Goal: Task Accomplishment & Management: Use online tool/utility

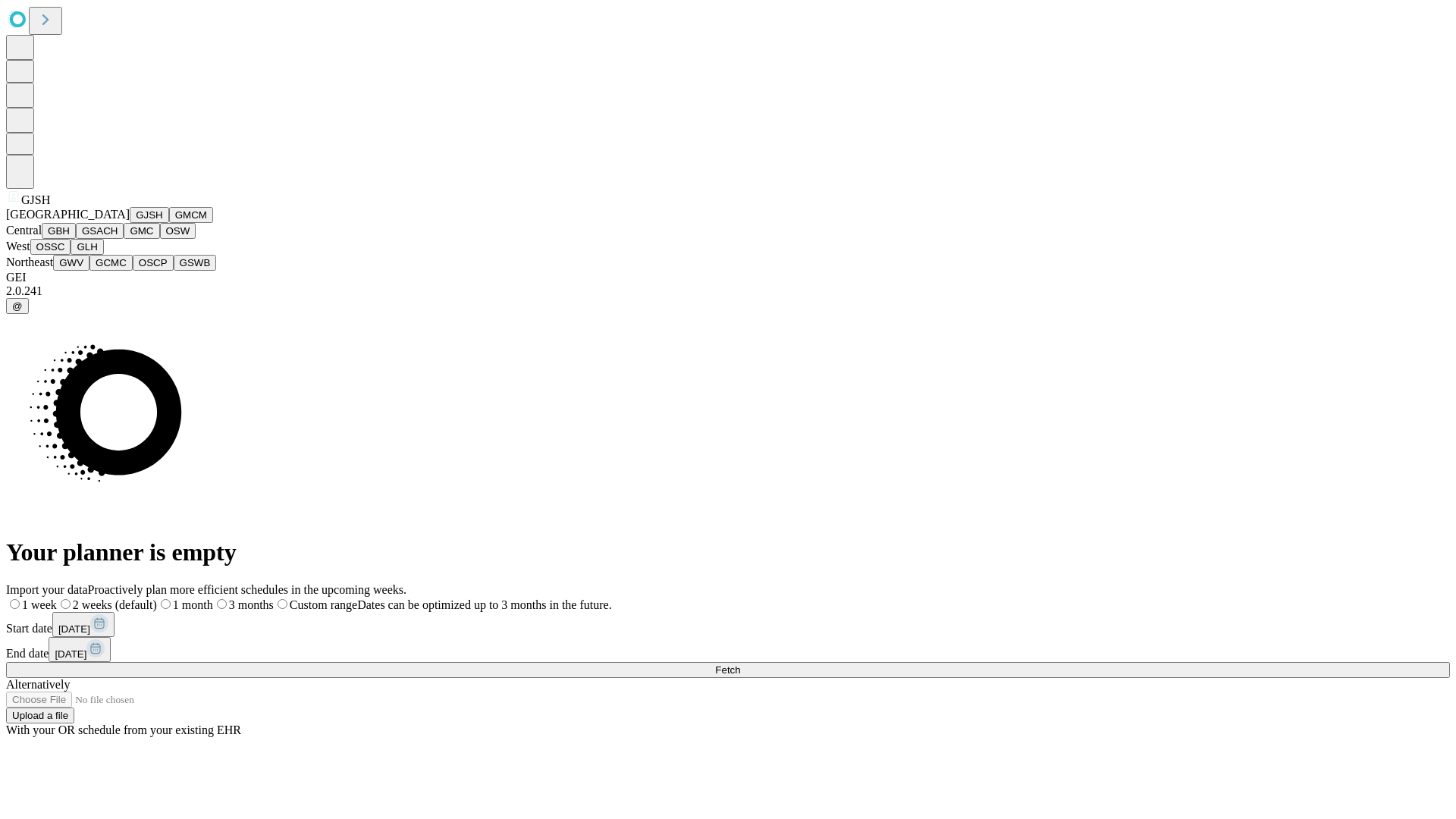
click at [130, 223] on button "GJSH" at bounding box center [149, 215] width 39 height 16
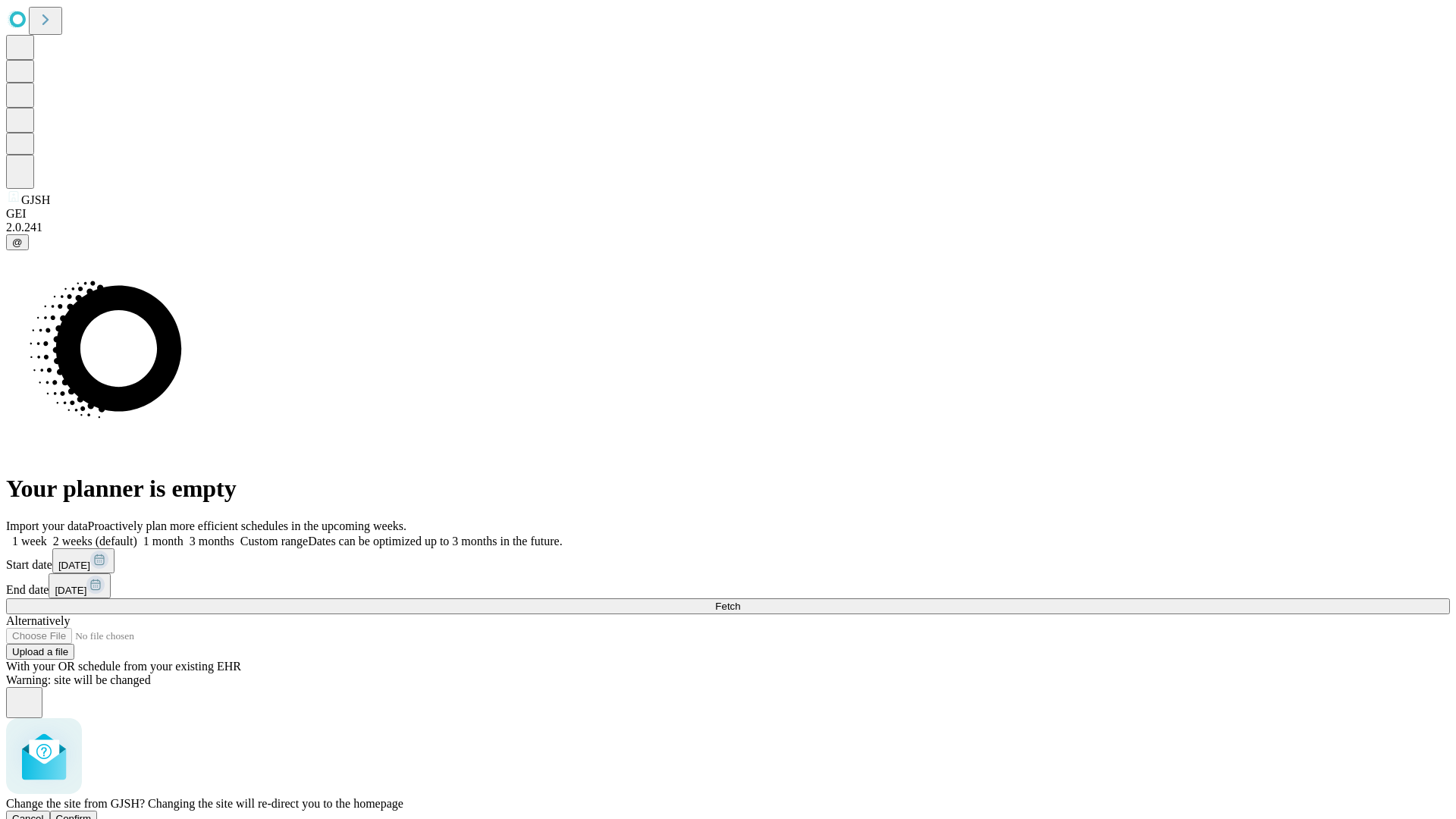
click at [91, 813] on span "Confirm" at bounding box center [73, 818] width 36 height 11
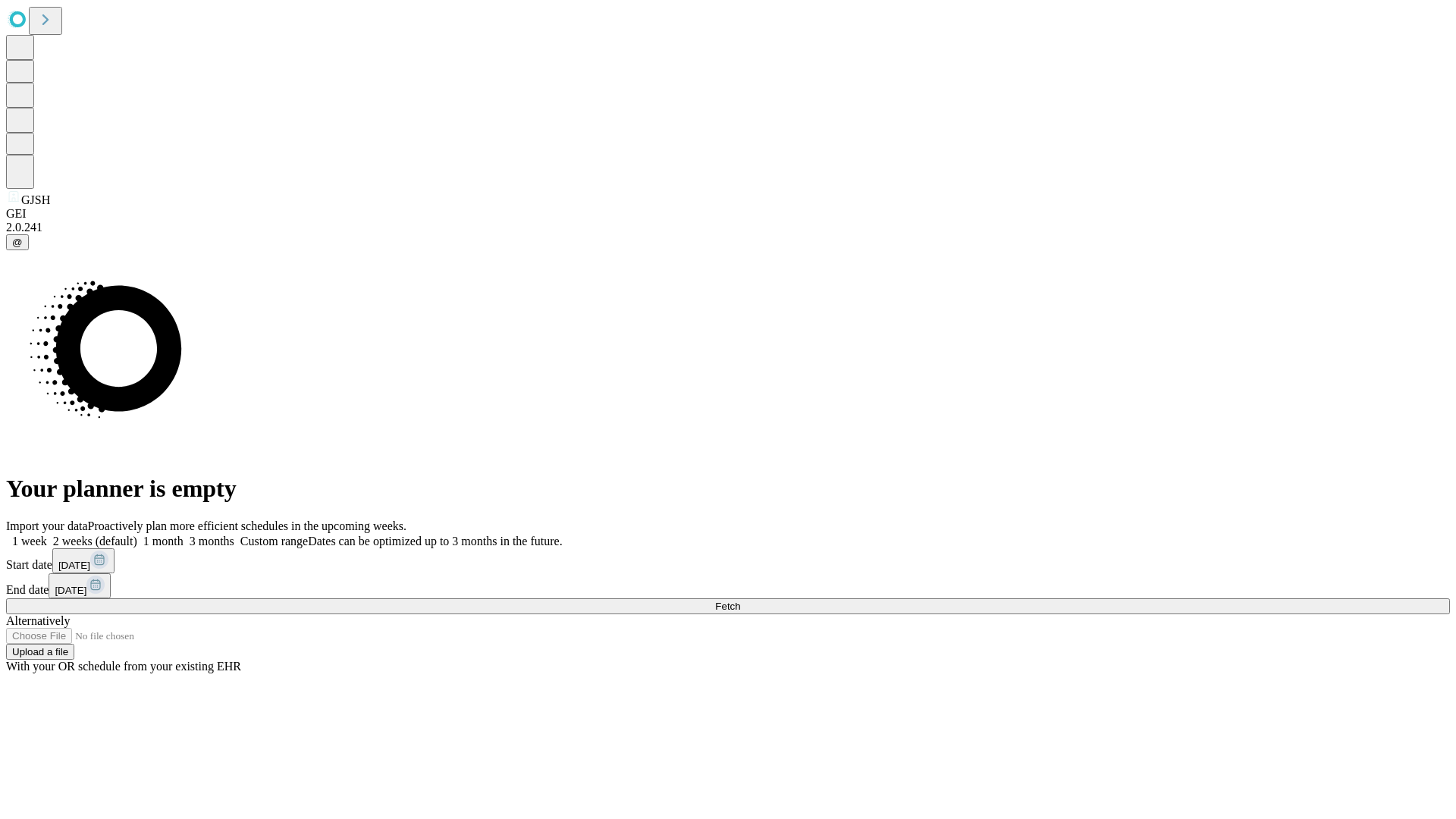
click at [184, 534] on label "1 month" at bounding box center [160, 540] width 46 height 13
click at [740, 601] on span "Fetch" at bounding box center [728, 606] width 25 height 11
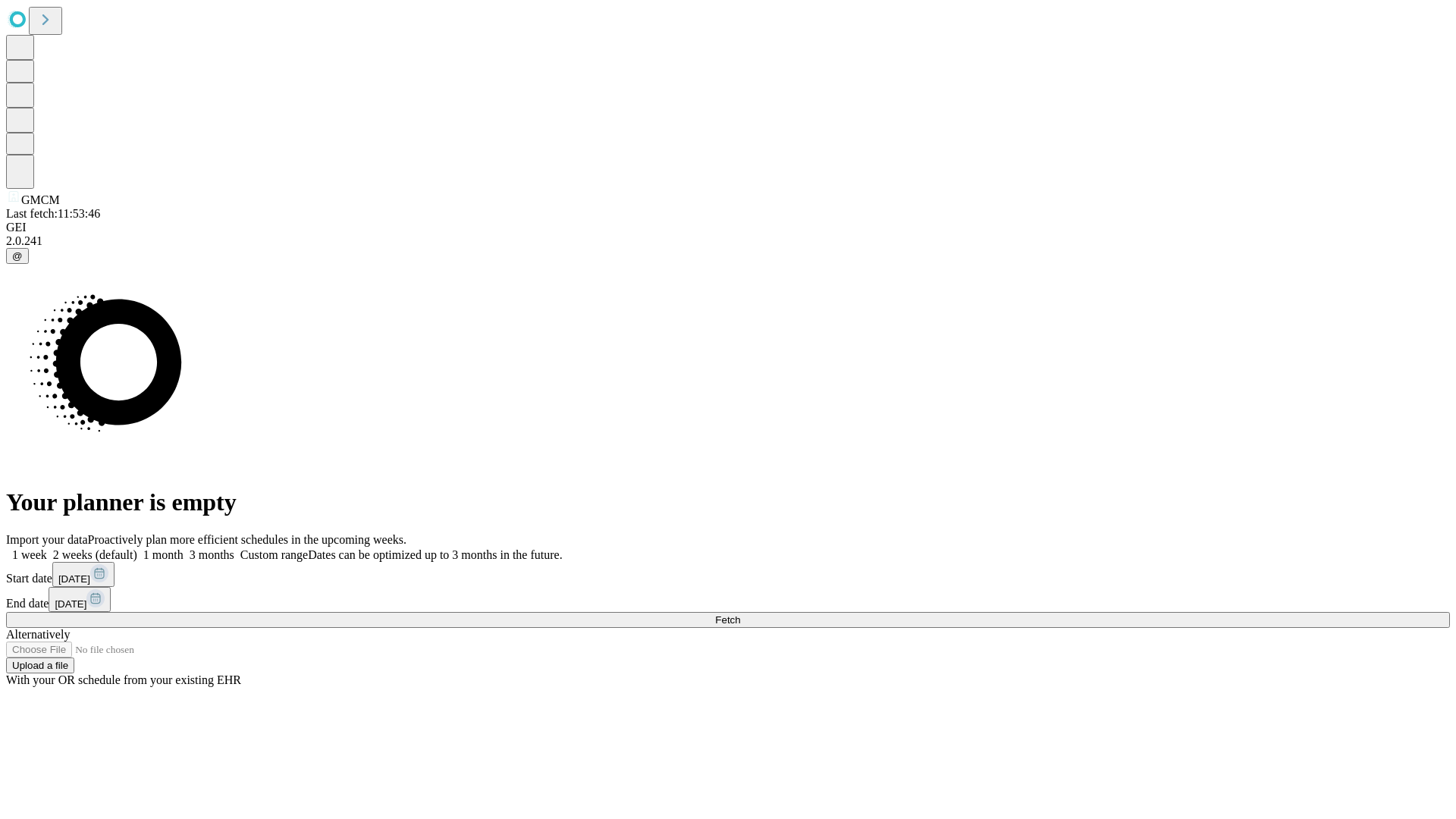
click at [740, 614] on span "Fetch" at bounding box center [728, 620] width 25 height 11
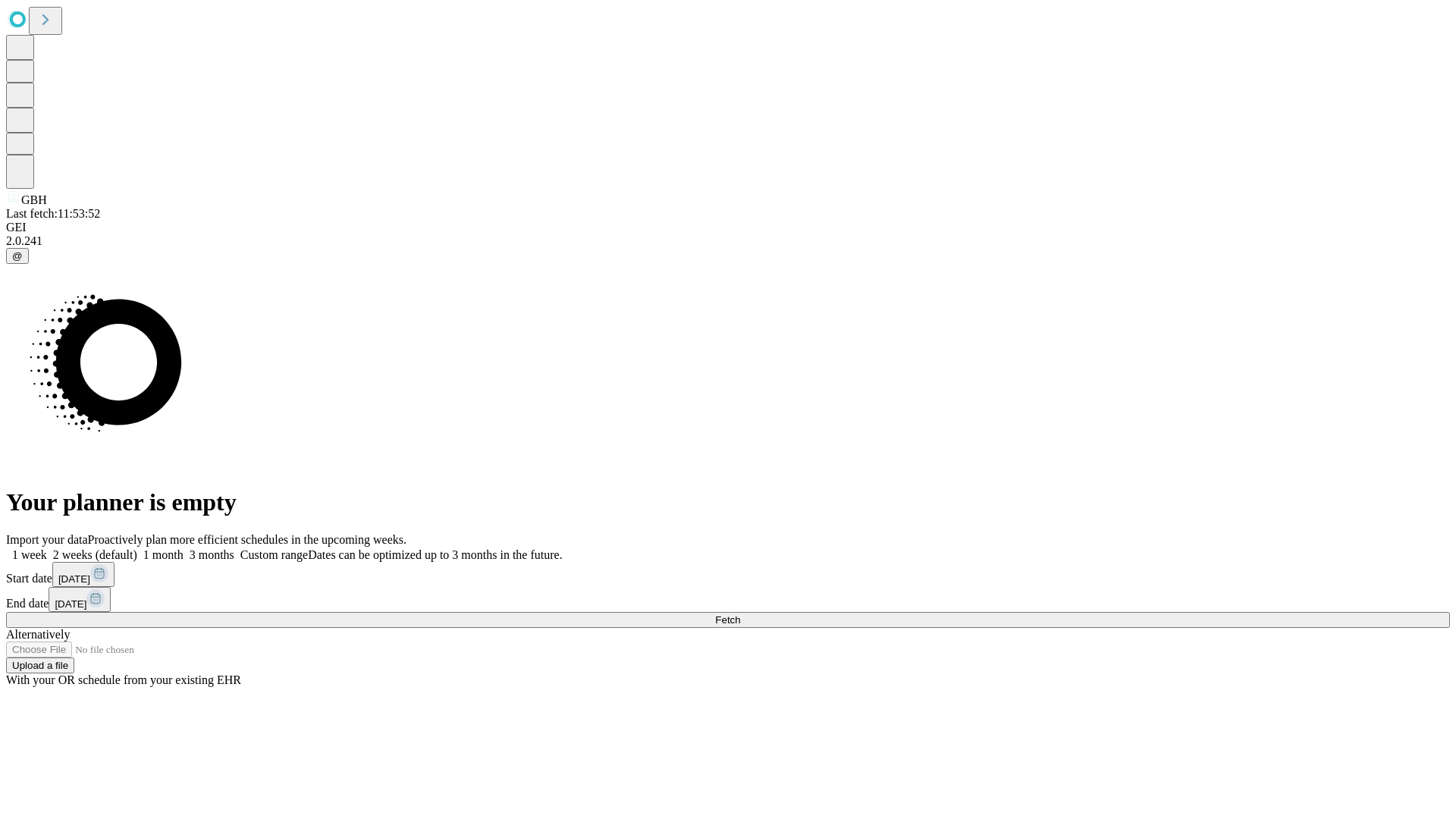
click at [184, 548] on label "1 month" at bounding box center [160, 554] width 46 height 13
click at [740, 614] on span "Fetch" at bounding box center [728, 620] width 25 height 11
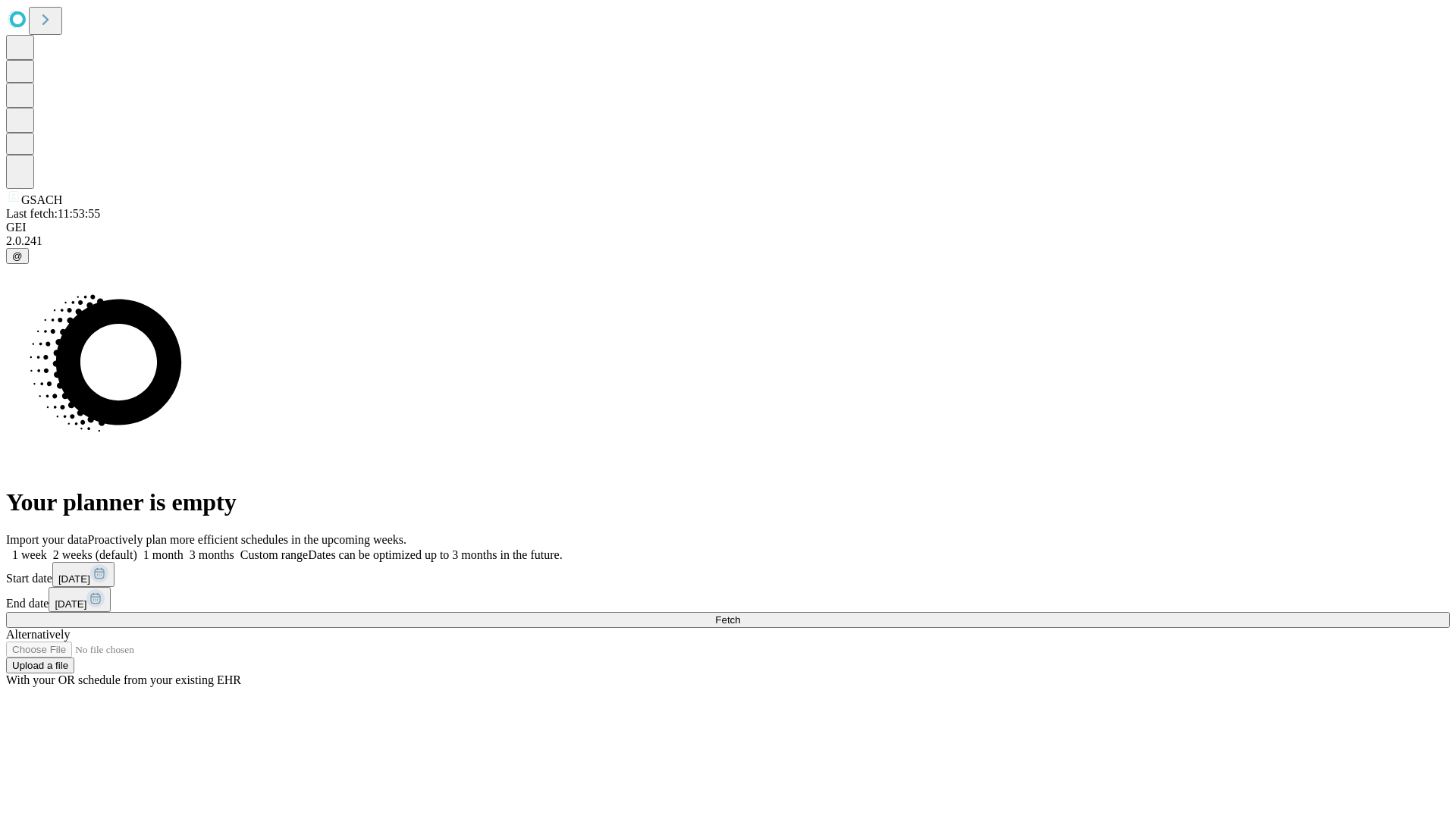
click at [184, 548] on label "1 month" at bounding box center [160, 554] width 46 height 13
click at [740, 614] on span "Fetch" at bounding box center [728, 620] width 25 height 11
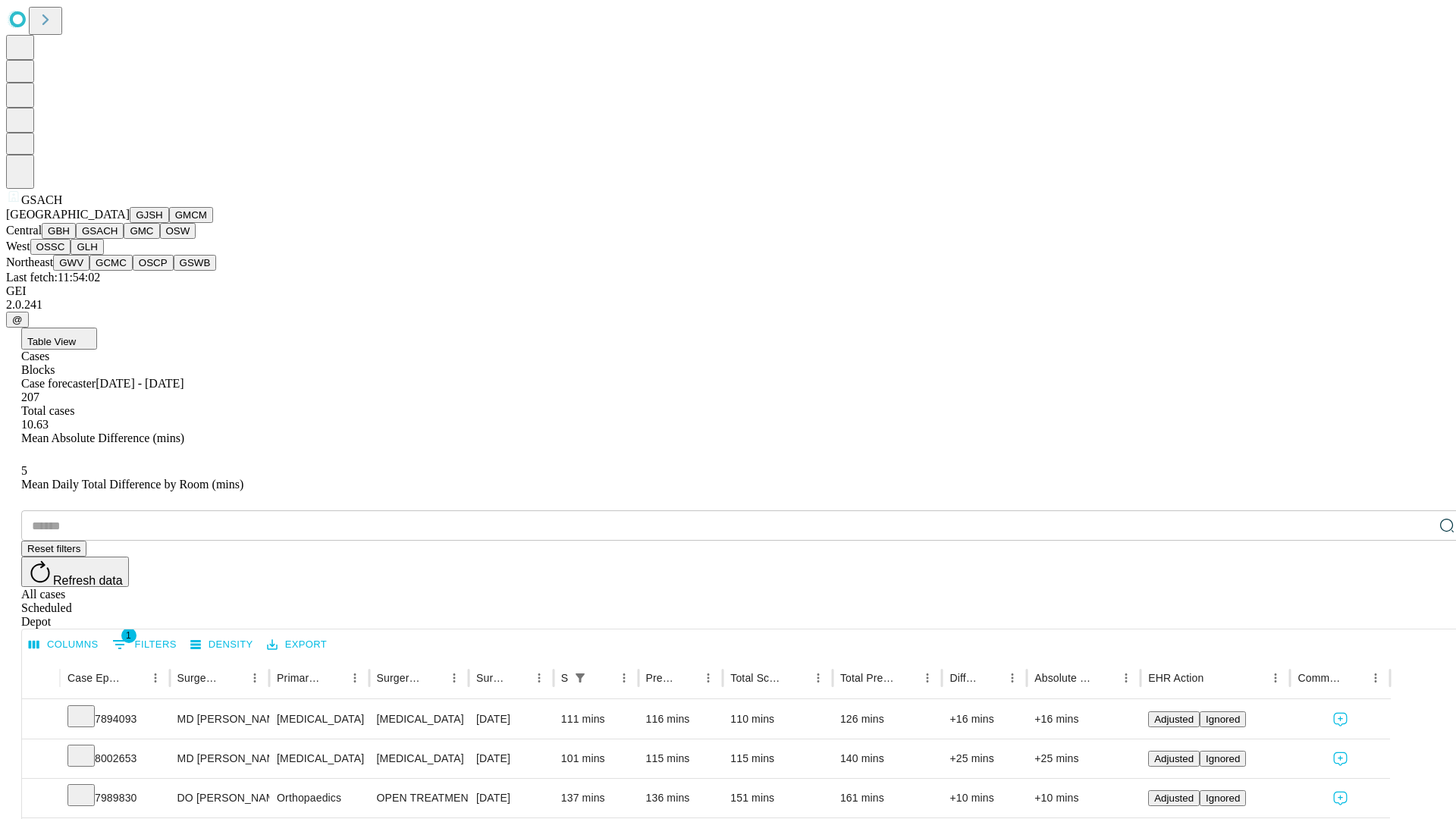
click at [124, 238] on button "GMC" at bounding box center [141, 231] width 36 height 16
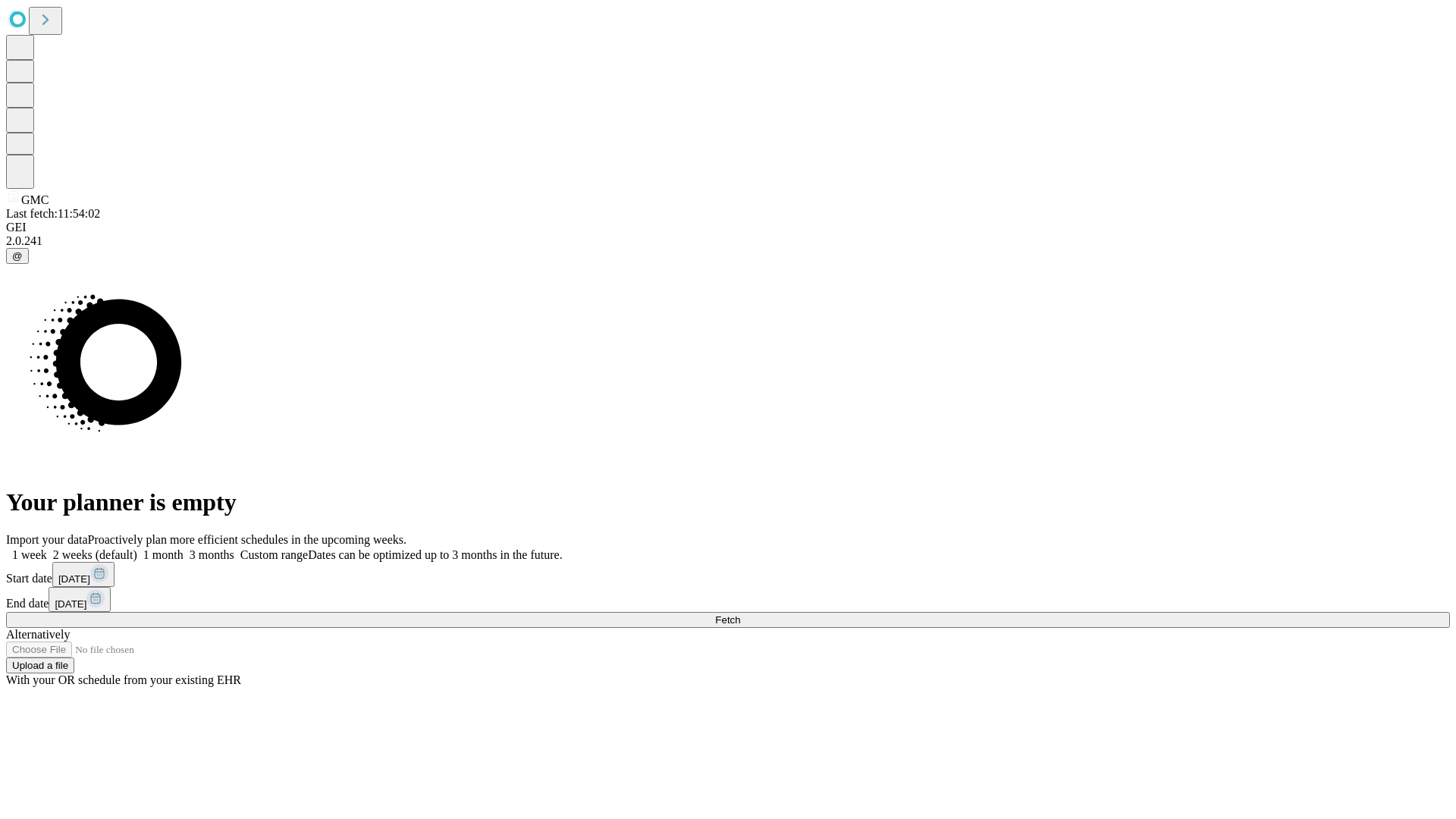
click at [184, 548] on label "1 month" at bounding box center [160, 554] width 46 height 13
click at [740, 614] on span "Fetch" at bounding box center [728, 620] width 25 height 11
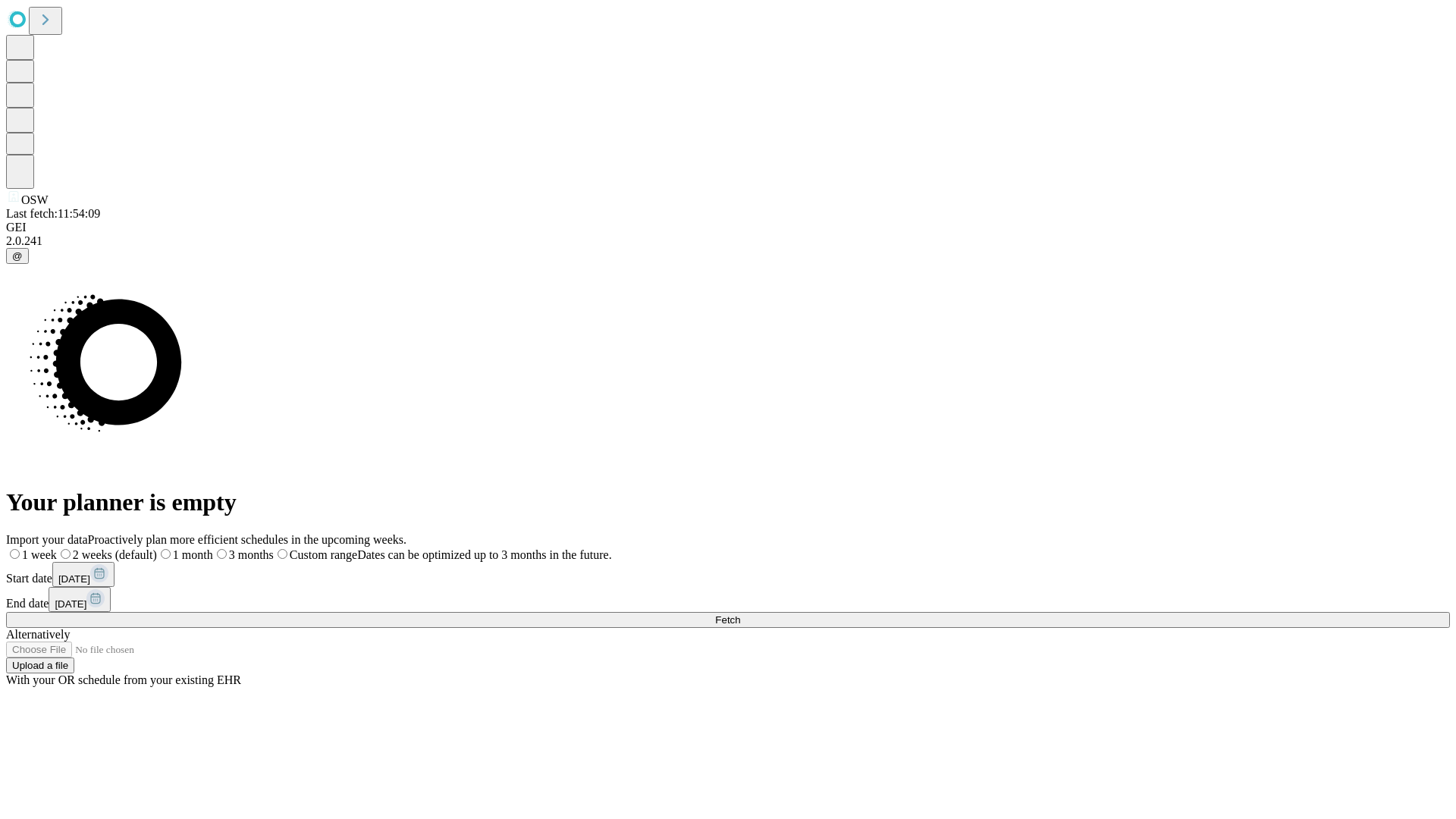
click at [740, 614] on span "Fetch" at bounding box center [728, 620] width 25 height 11
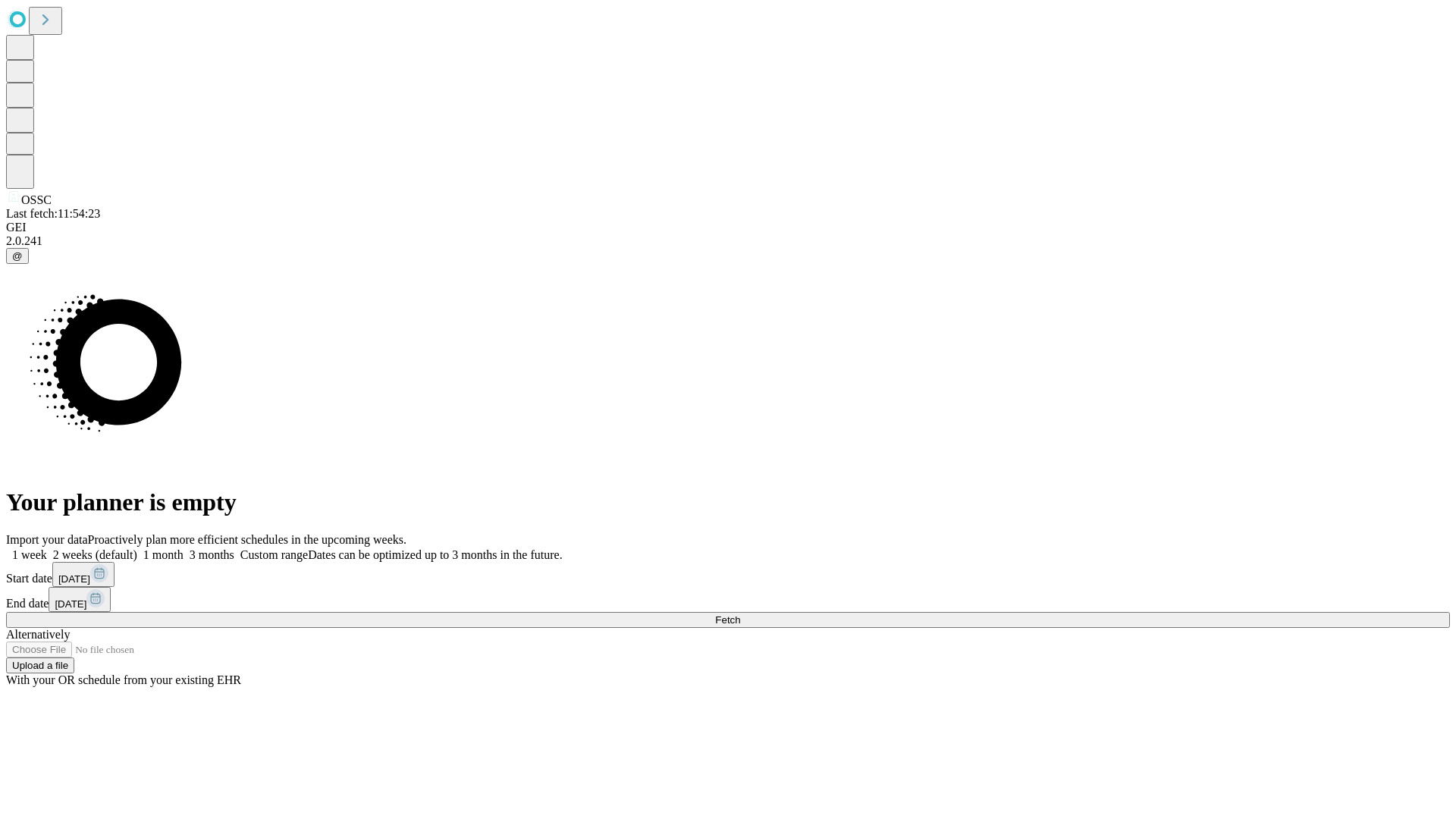
click at [184, 548] on label "1 month" at bounding box center [160, 554] width 46 height 13
click at [740, 614] on span "Fetch" at bounding box center [728, 620] width 25 height 11
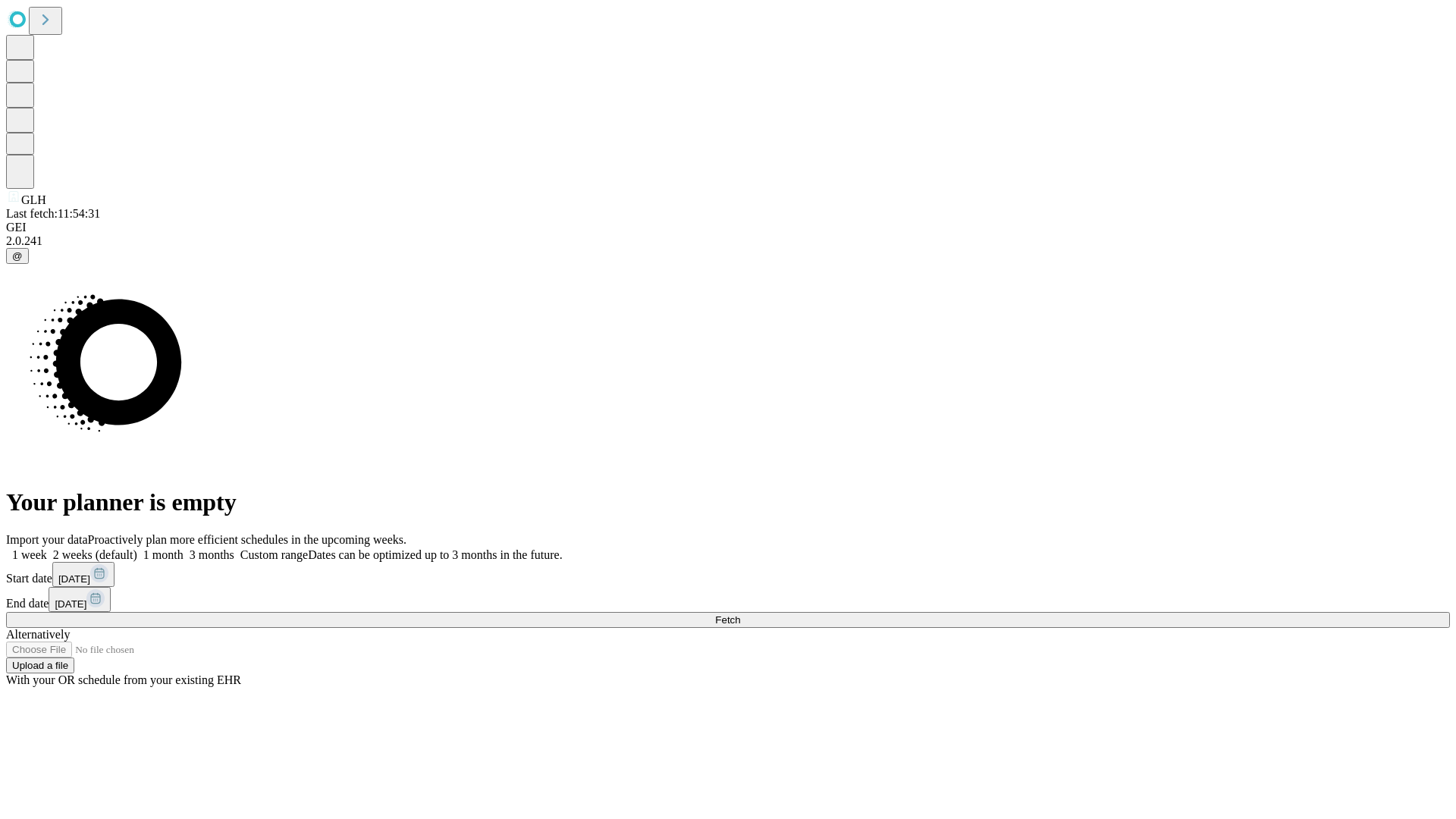
click at [184, 548] on label "1 month" at bounding box center [160, 554] width 46 height 13
click at [740, 614] on span "Fetch" at bounding box center [728, 620] width 25 height 11
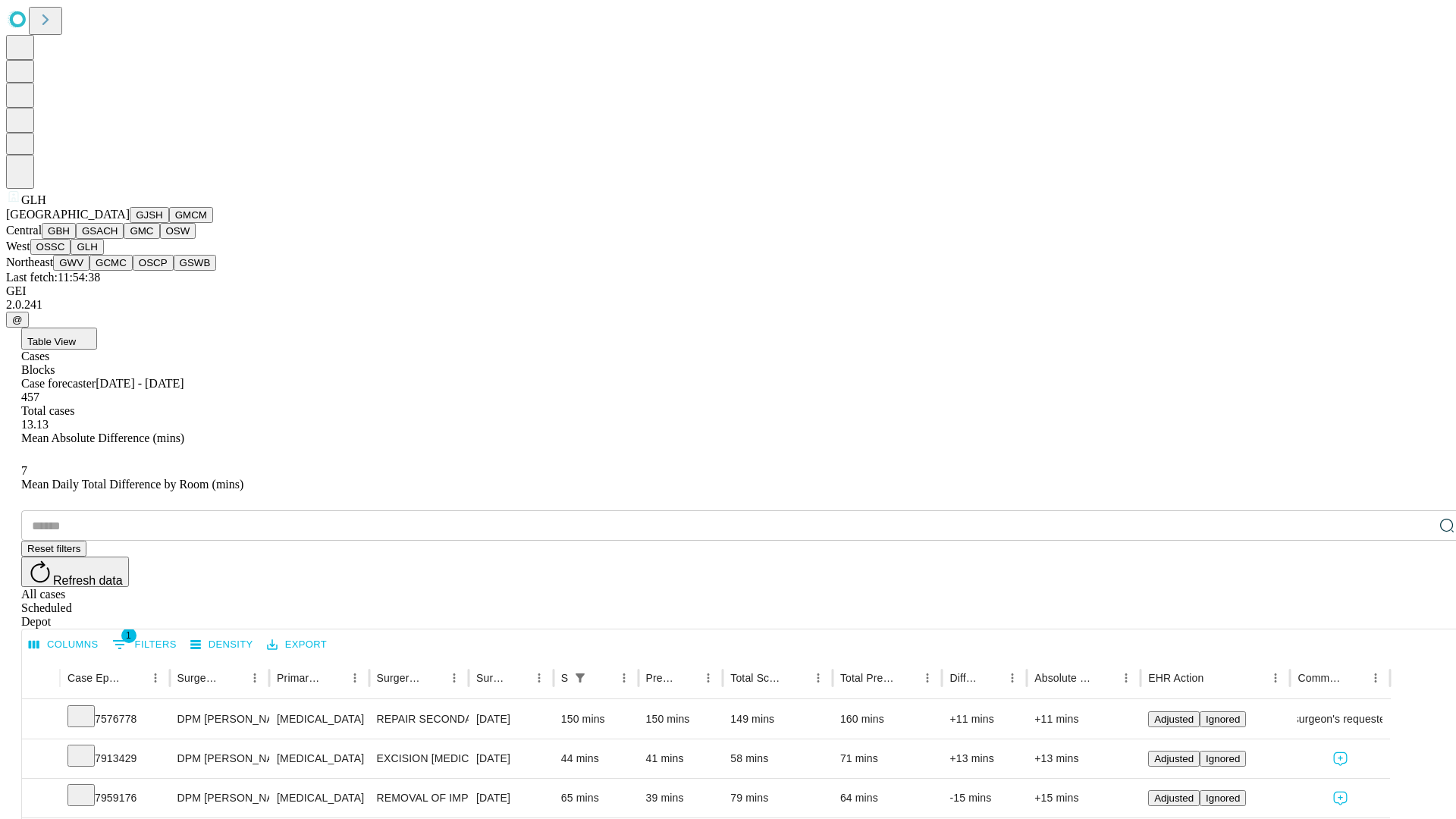
click at [90, 271] on button "GWV" at bounding box center [71, 263] width 37 height 16
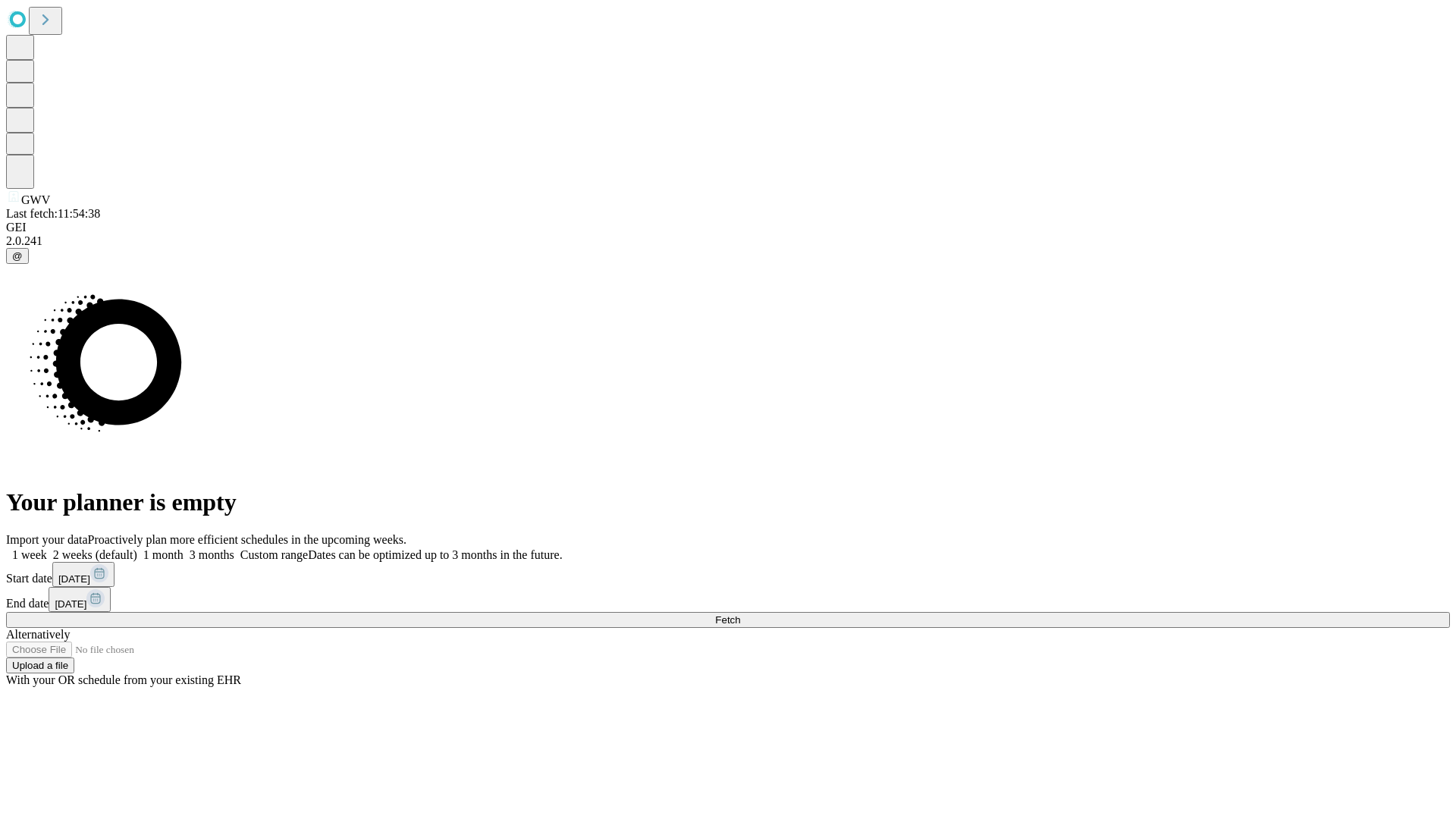
click at [184, 548] on label "1 month" at bounding box center [160, 554] width 46 height 13
click at [740, 614] on span "Fetch" at bounding box center [728, 620] width 25 height 11
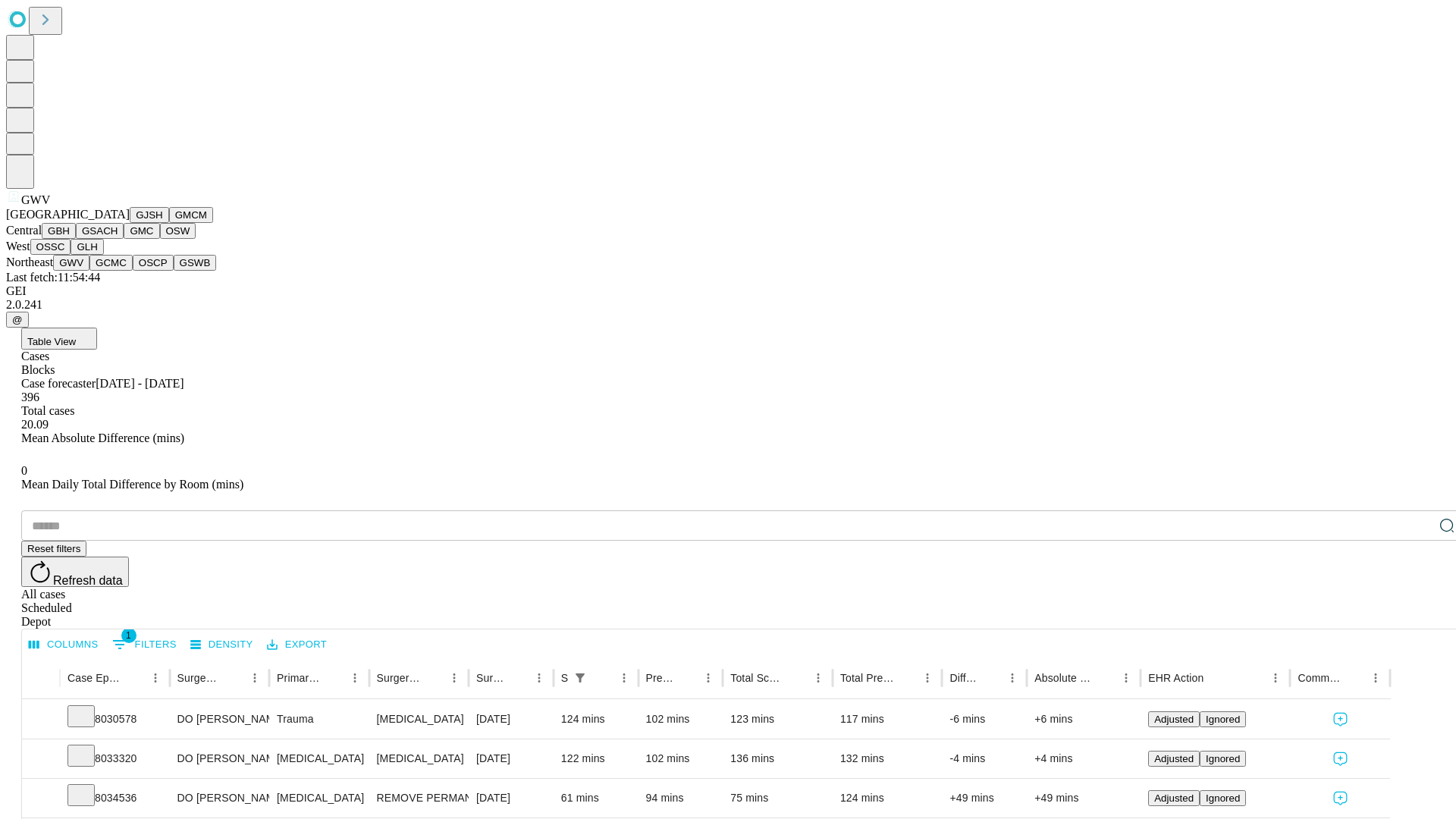
click at [117, 271] on button "GCMC" at bounding box center [111, 263] width 44 height 16
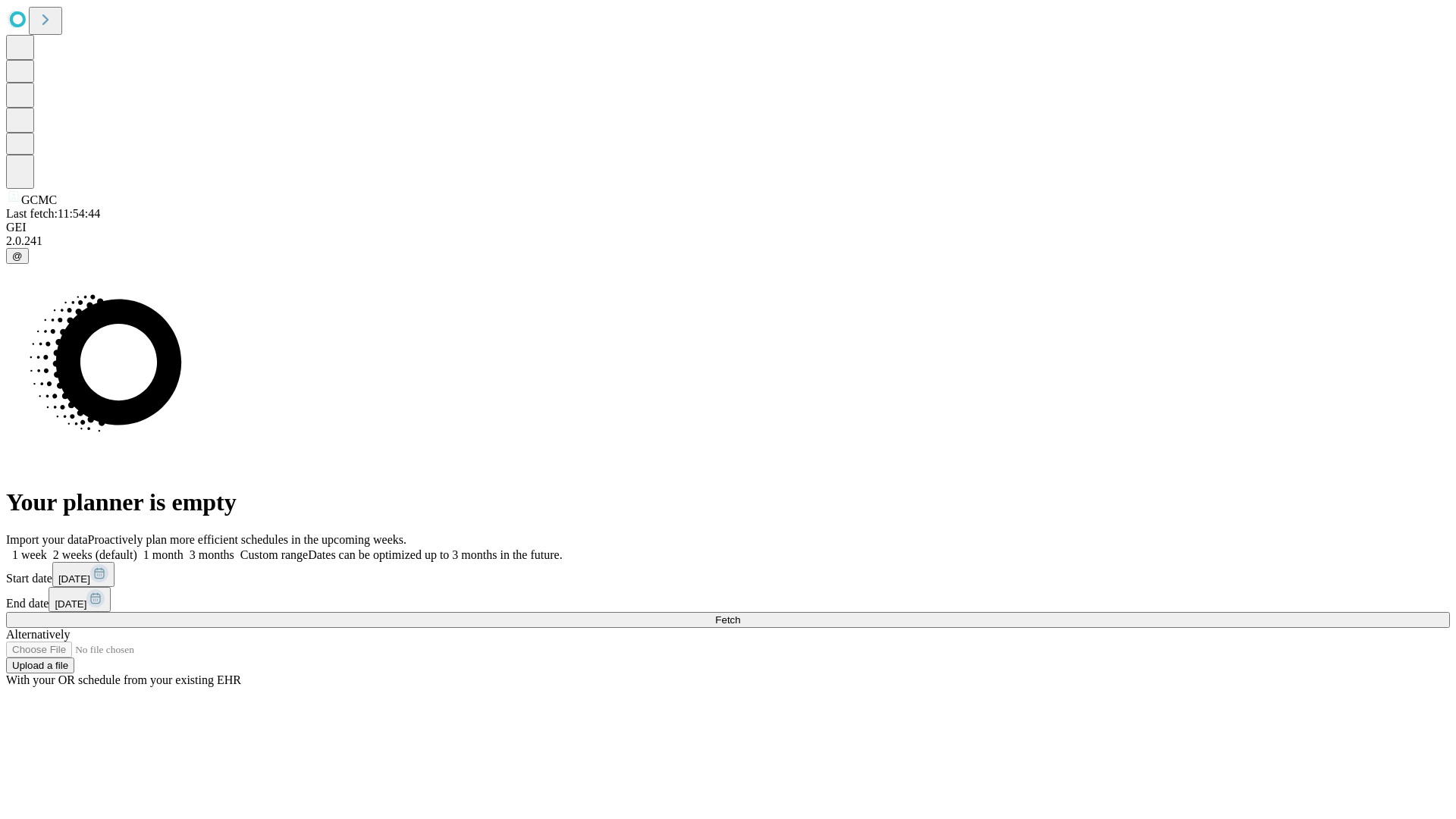
click at [184, 548] on label "1 month" at bounding box center [160, 554] width 46 height 13
click at [740, 614] on span "Fetch" at bounding box center [728, 620] width 25 height 11
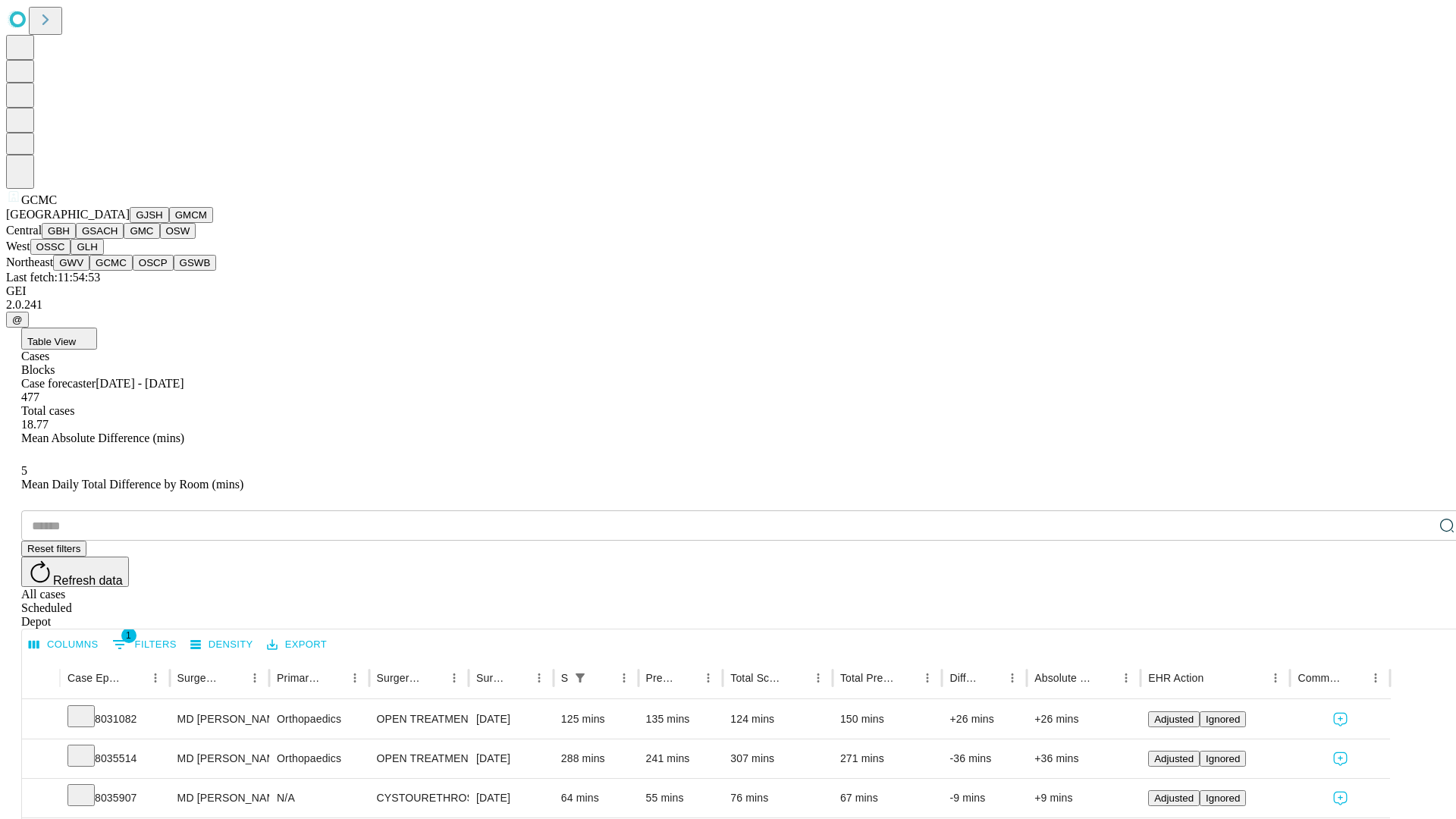
click at [132, 271] on button "OSCP" at bounding box center [152, 263] width 41 height 16
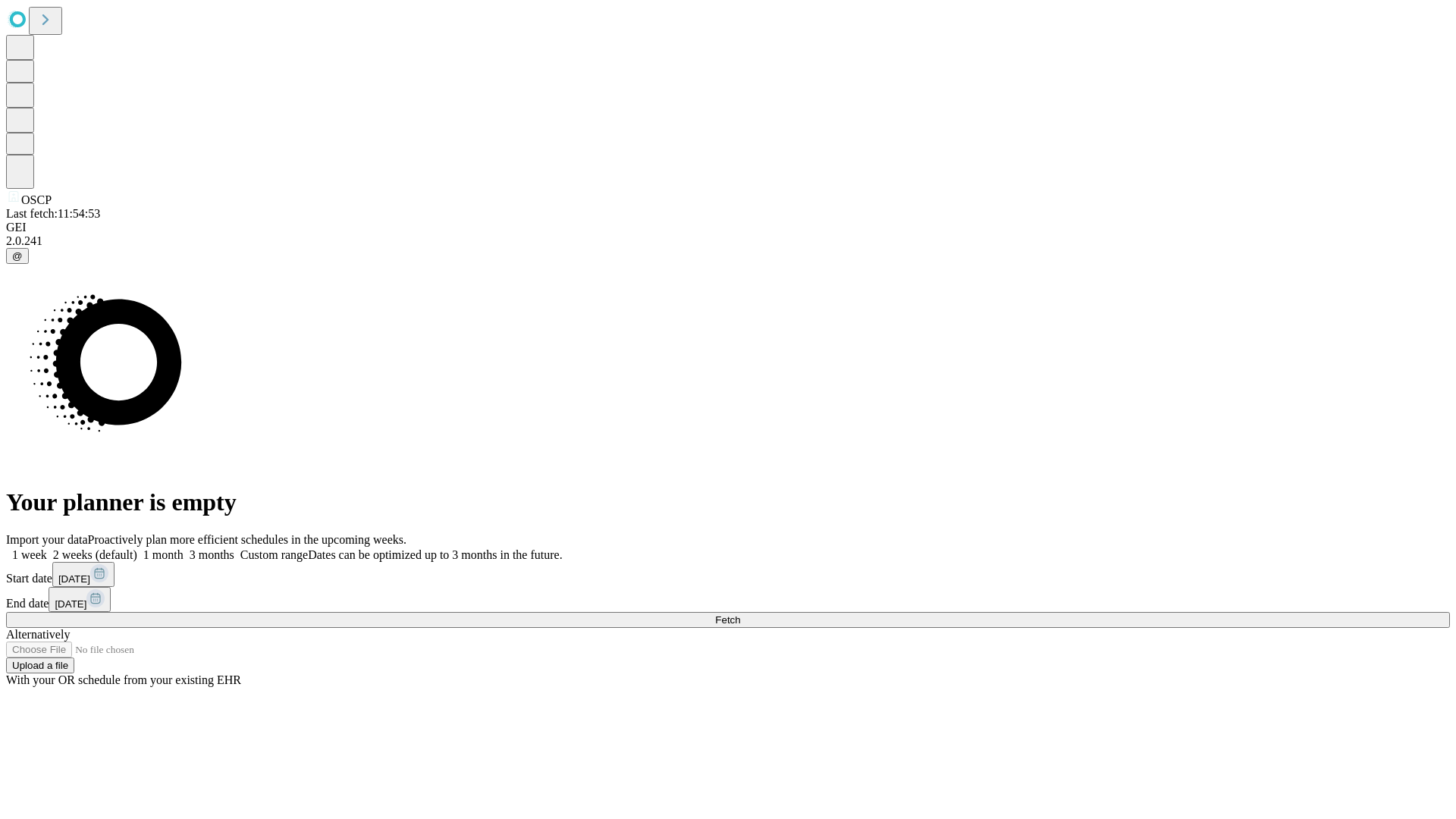
click at [740, 614] on span "Fetch" at bounding box center [728, 620] width 25 height 11
